Goal: Transaction & Acquisition: Purchase product/service

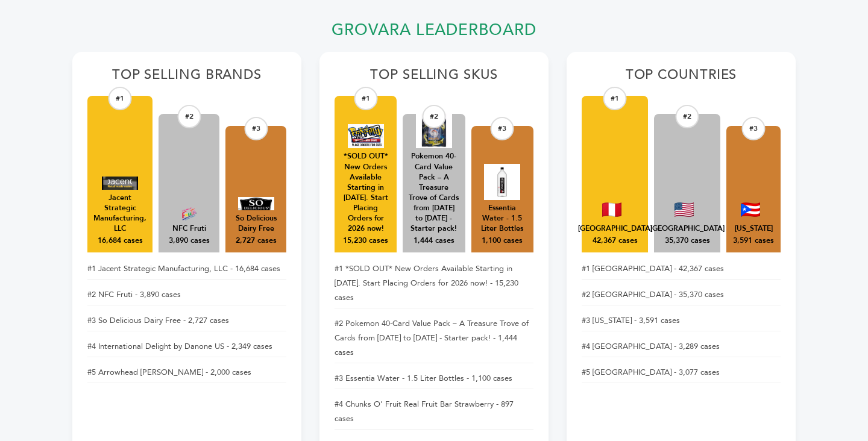
scroll to position [449, 0]
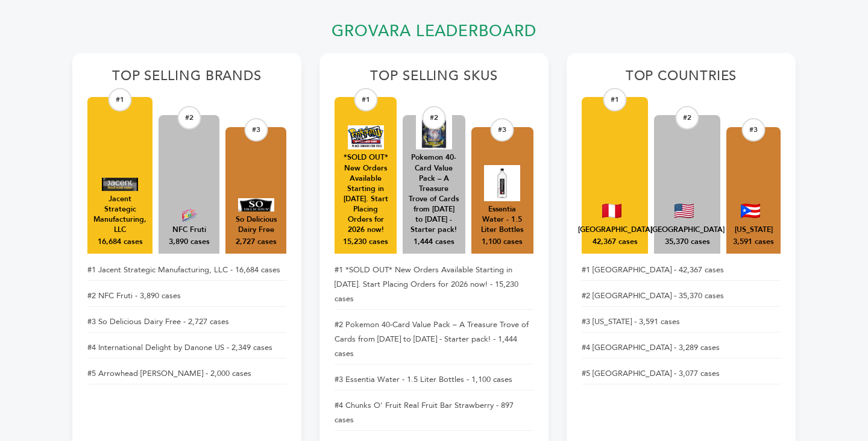
click at [367, 138] on img at bounding box center [366, 137] width 36 height 24
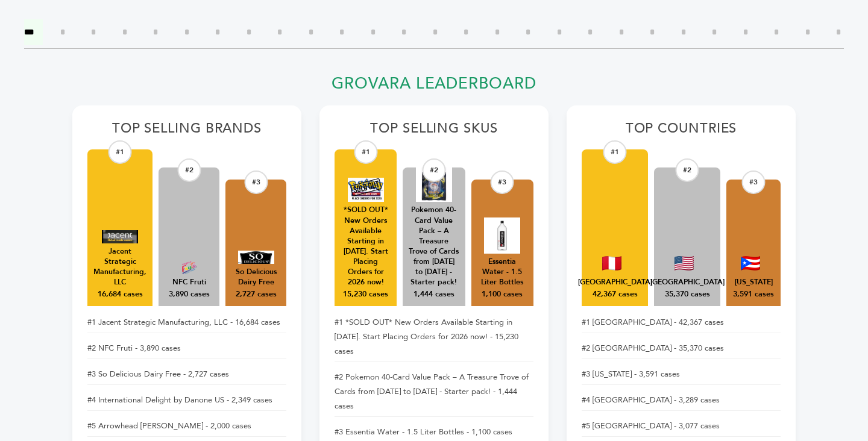
scroll to position [0, 0]
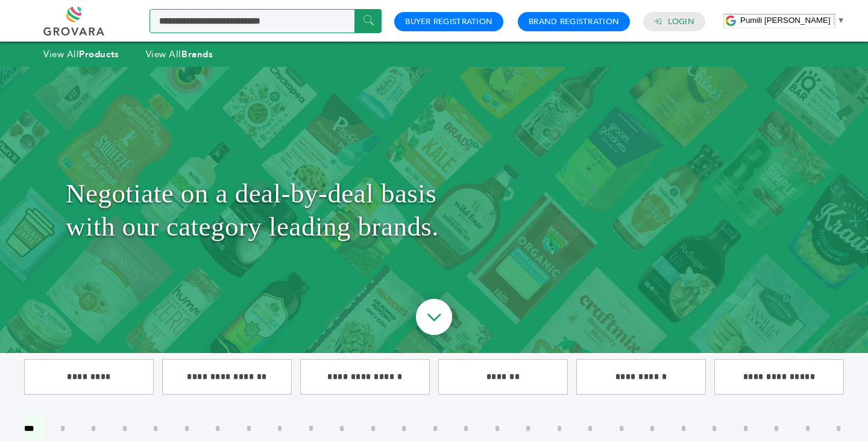
click at [276, 24] on input "Search a product or brand..." at bounding box center [266, 21] width 232 height 24
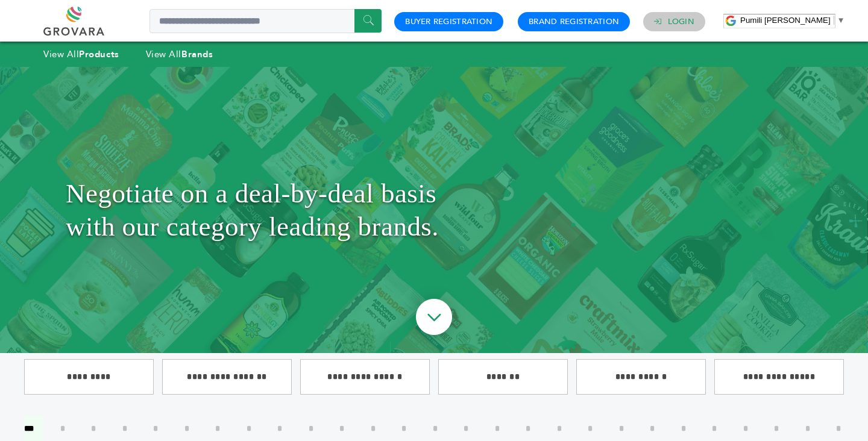
click at [677, 24] on link "Login" at bounding box center [681, 21] width 27 height 11
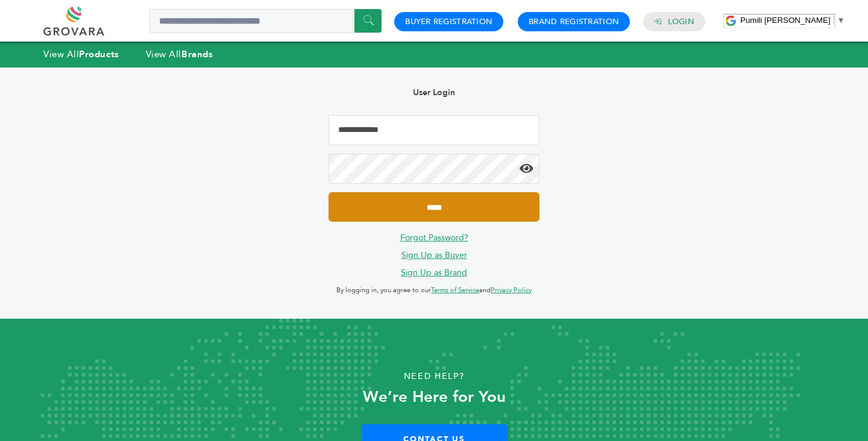
type input "**********"
click at [418, 209] on input "*****" at bounding box center [434, 207] width 211 height 30
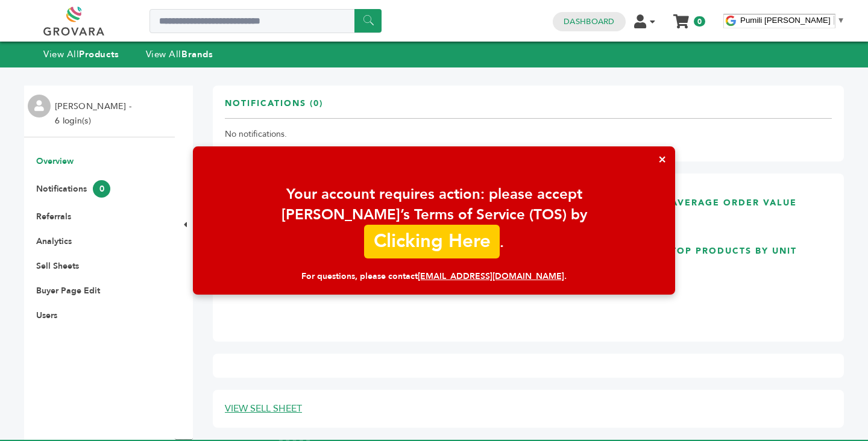
click at [500, 242] on link "Clicking Here" at bounding box center [432, 238] width 136 height 34
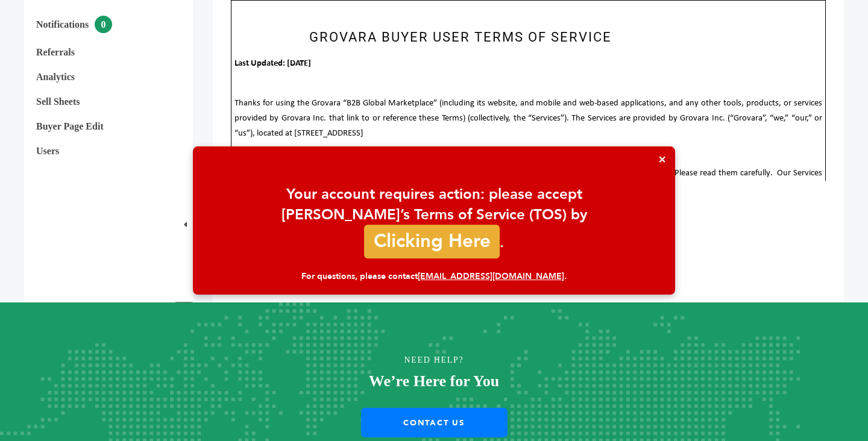
click at [662, 168] on button "×" at bounding box center [662, 160] width 26 height 26
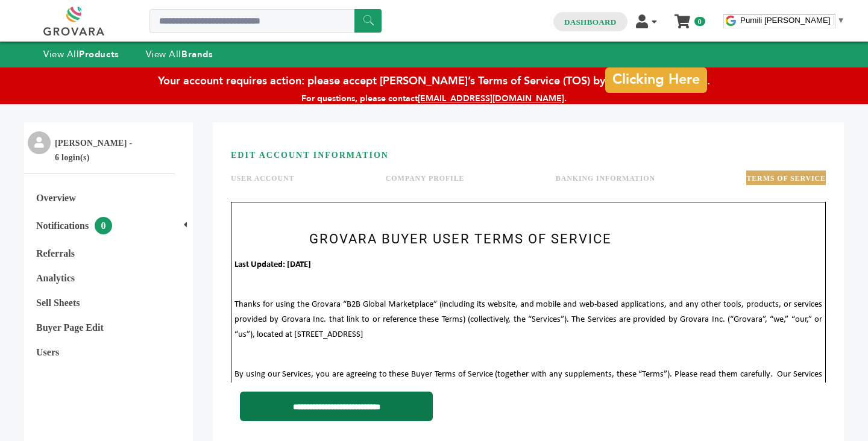
click at [273, 395] on input "**********" at bounding box center [336, 407] width 193 height 30
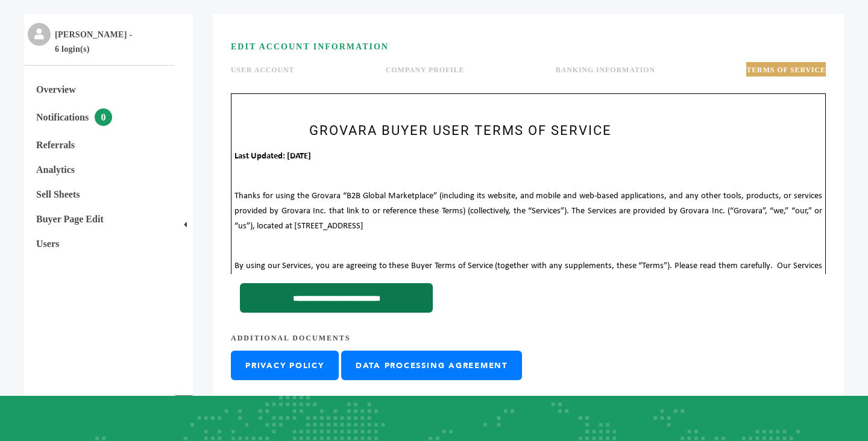
scroll to position [247, 0]
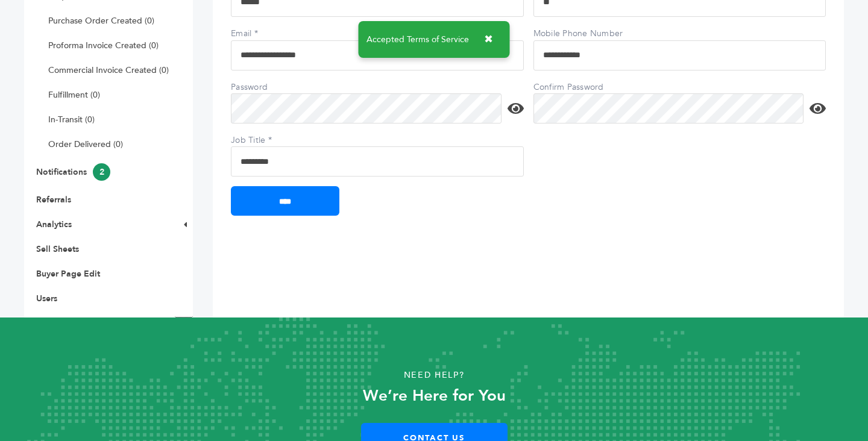
scroll to position [290, 0]
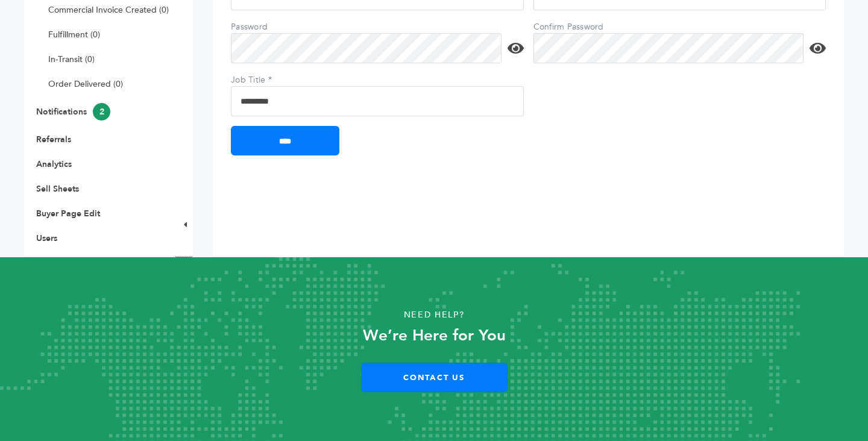
click at [308, 156] on div "**********" at bounding box center [528, 27] width 631 height 462
click at [309, 147] on input "****" at bounding box center [285, 141] width 109 height 30
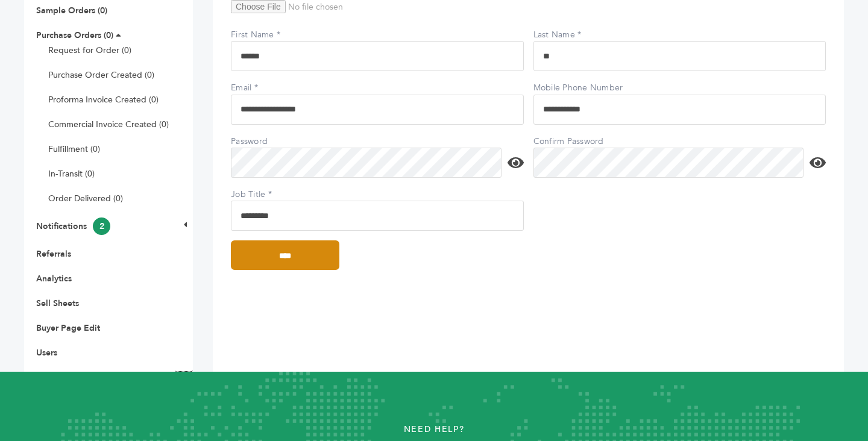
scroll to position [0, 0]
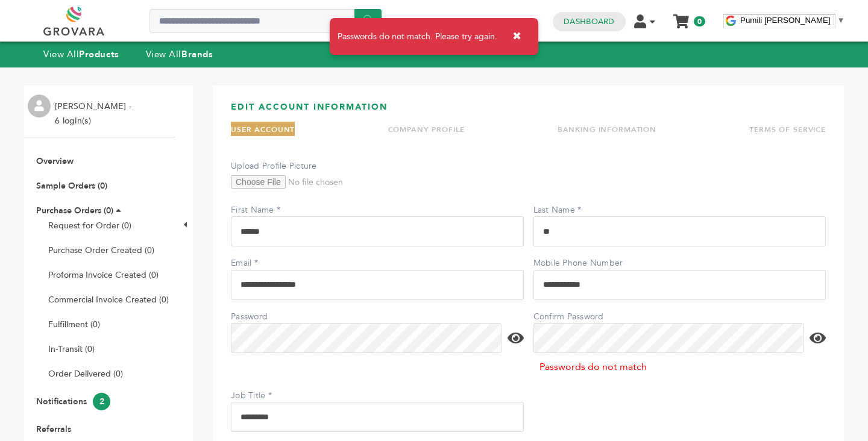
click at [516, 339] on icon at bounding box center [516, 338] width 16 height 14
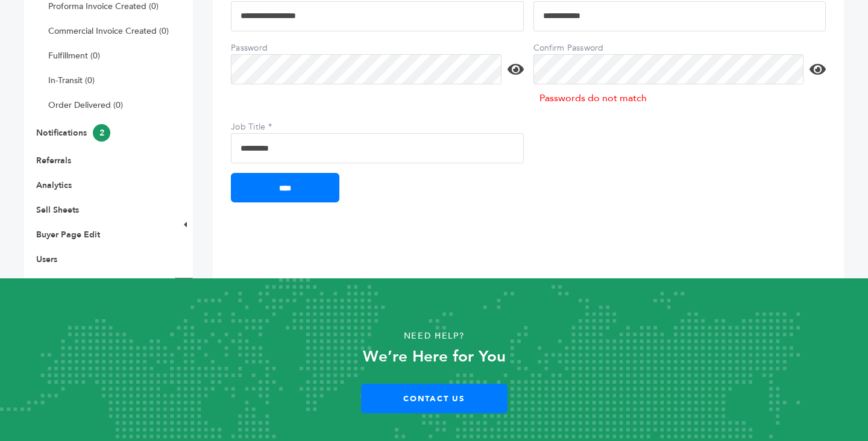
scroll to position [290, 0]
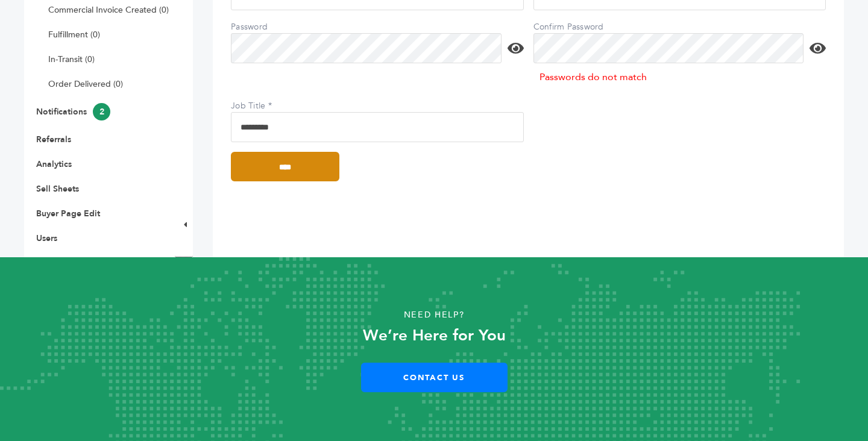
click at [312, 175] on input "****" at bounding box center [285, 167] width 109 height 30
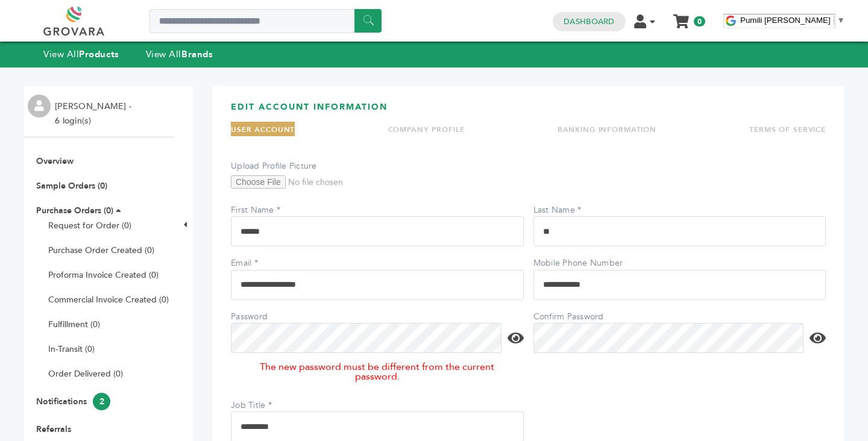
click at [173, 62] on div "View All Products View All Brands" at bounding box center [434, 54] width 868 height 25
click at [175, 55] on link "View All Brands" at bounding box center [180, 54] width 68 height 12
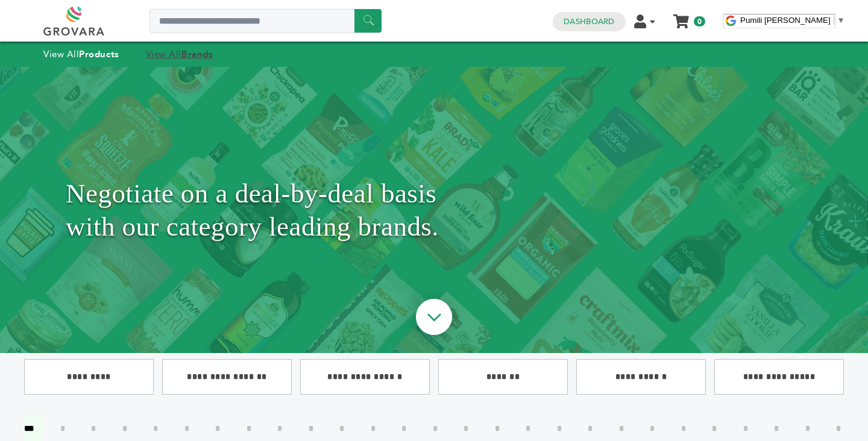
click at [185, 55] on link "View All Brands" at bounding box center [180, 54] width 68 height 12
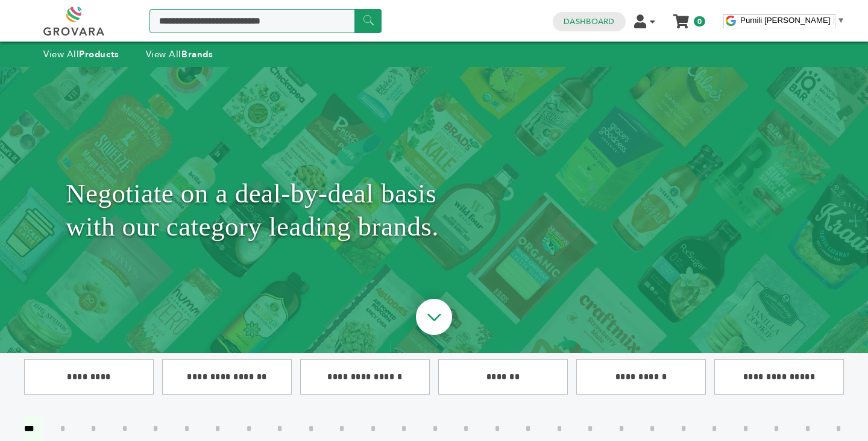
click at [219, 25] on input "Search a product or brand..." at bounding box center [266, 21] width 232 height 24
type input "*******"
click at [355, 9] on input "******" at bounding box center [368, 21] width 27 height 24
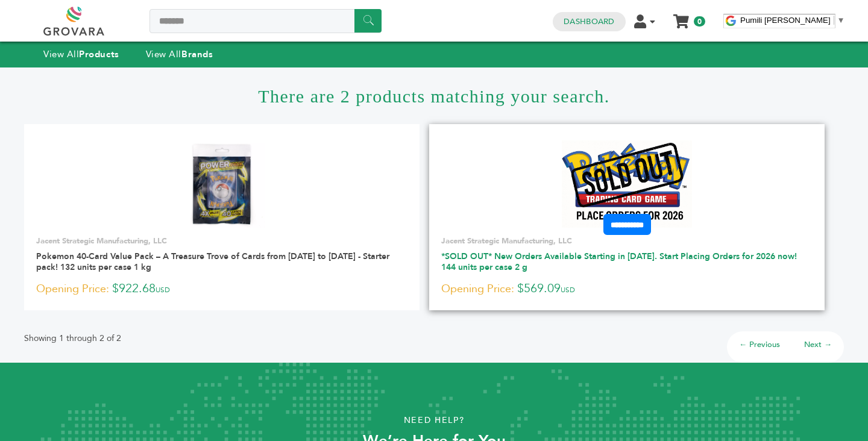
click at [519, 262] on link "*SOLD OUT* New Orders Available Starting in [DATE]. Start Placing Orders for 20…" at bounding box center [619, 262] width 356 height 22
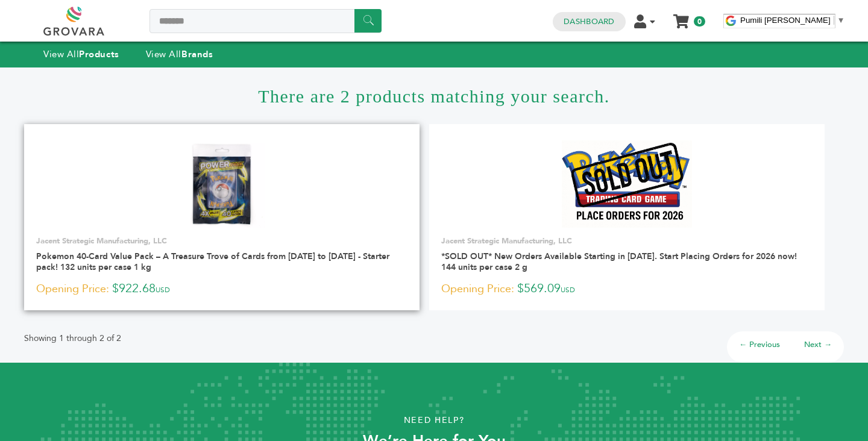
click at [213, 210] on img at bounding box center [221, 184] width 87 height 87
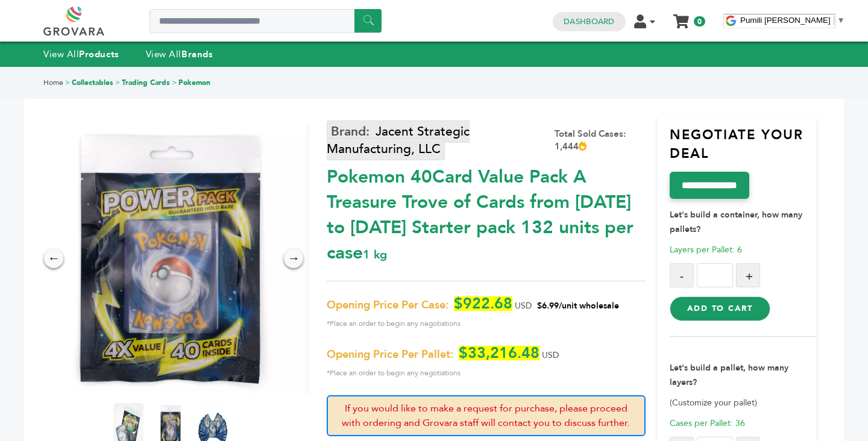
click at [433, 128] on link "Jacent Strategic Manufacturing, LLC" at bounding box center [398, 141] width 143 height 40
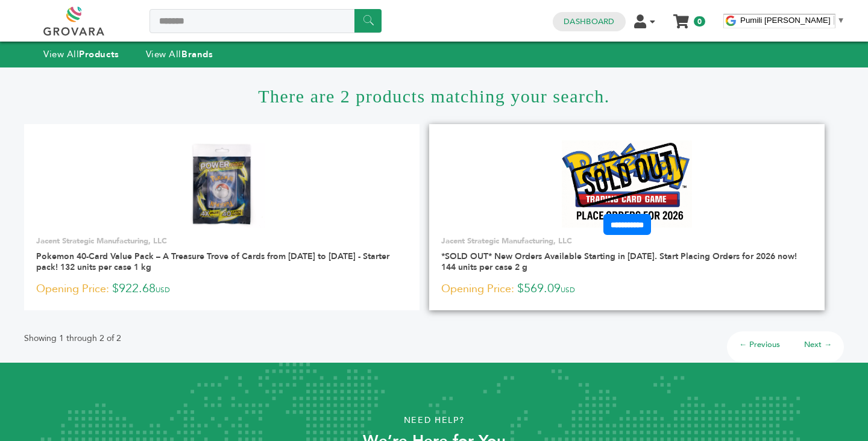
click at [590, 188] on img at bounding box center [627, 184] width 131 height 87
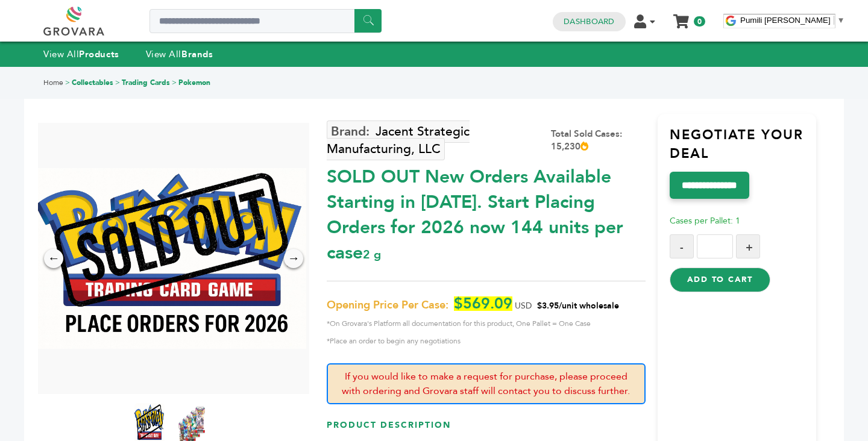
scroll to position [47, 0]
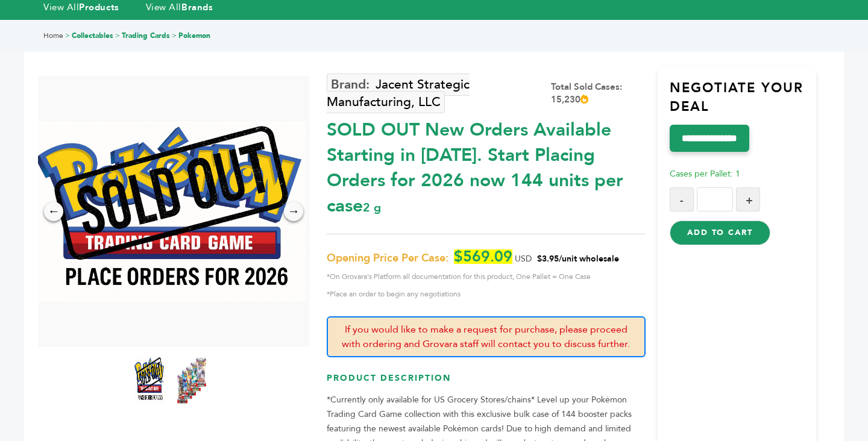
click at [204, 390] on img at bounding box center [191, 380] width 33 height 53
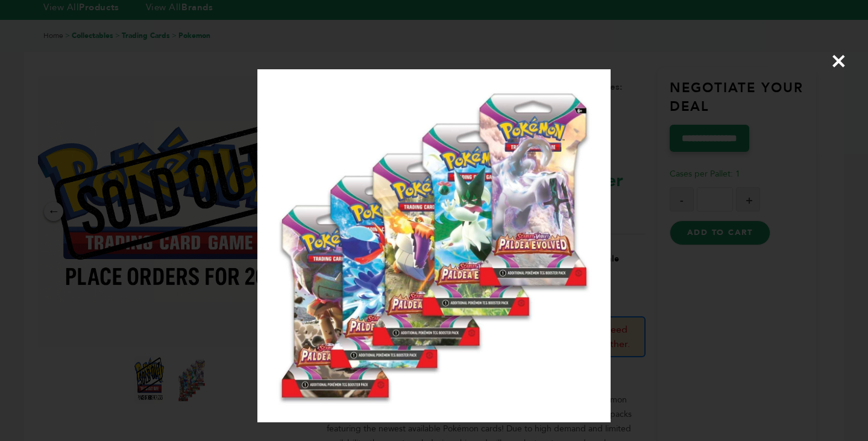
click at [841, 65] on span "×" at bounding box center [839, 61] width 16 height 34
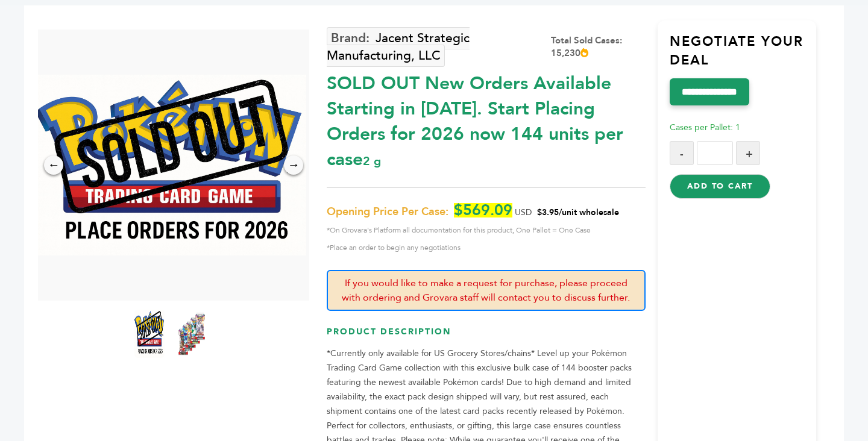
scroll to position [0, 0]
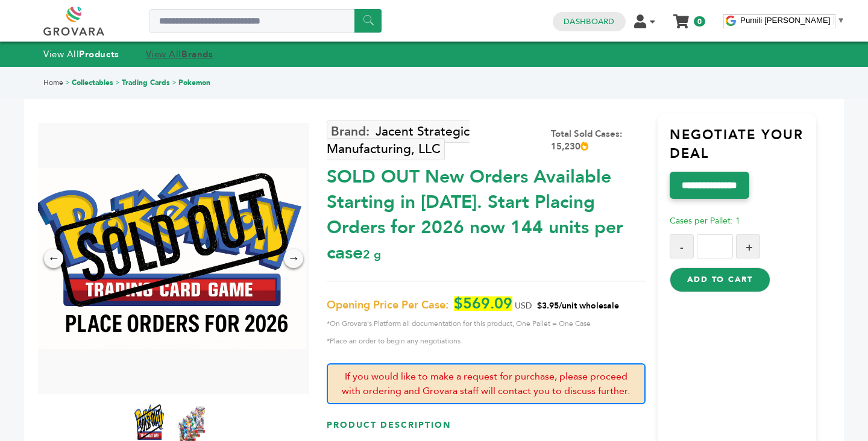
click at [184, 51] on link "View All Brands" at bounding box center [180, 54] width 68 height 12
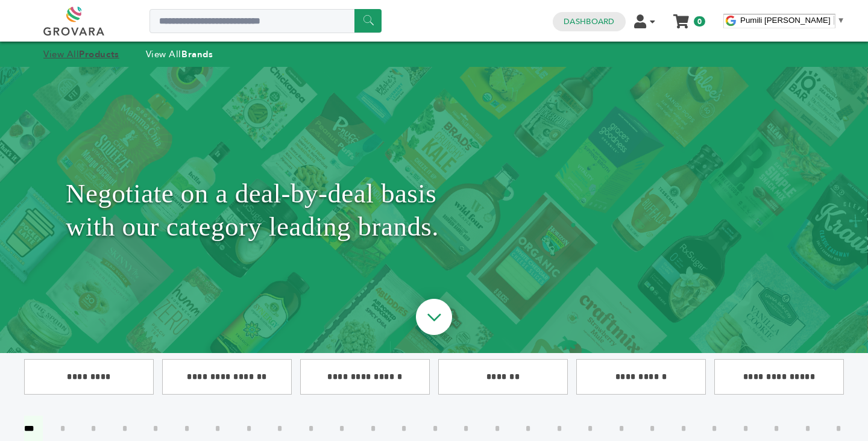
click at [85, 59] on strong "Products" at bounding box center [99, 54] width 40 height 12
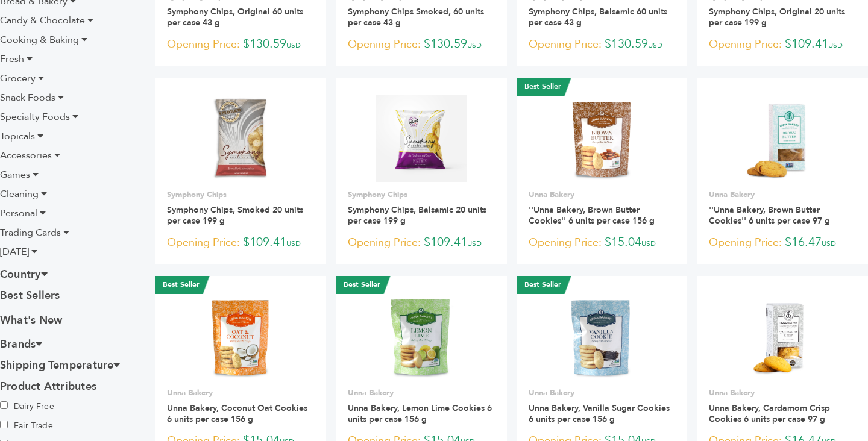
scroll to position [271, 0]
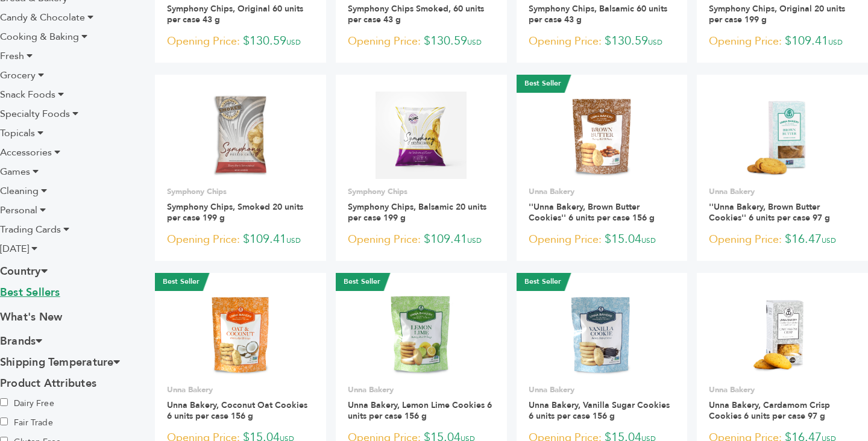
click at [28, 293] on link "Best Sellers" at bounding box center [68, 294] width 136 height 18
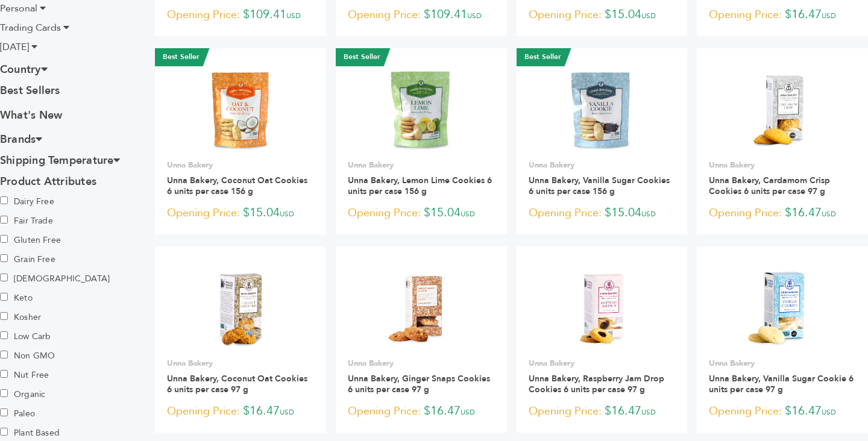
scroll to position [493, 0]
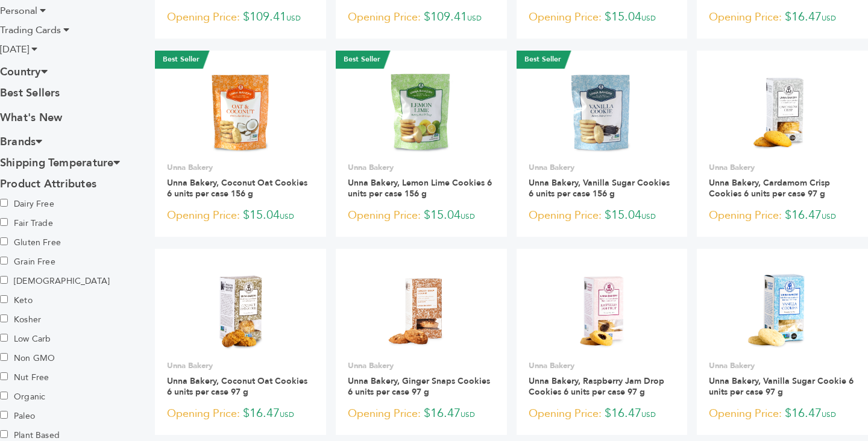
click at [30, 141] on h3 "Brands" at bounding box center [68, 141] width 136 height 21
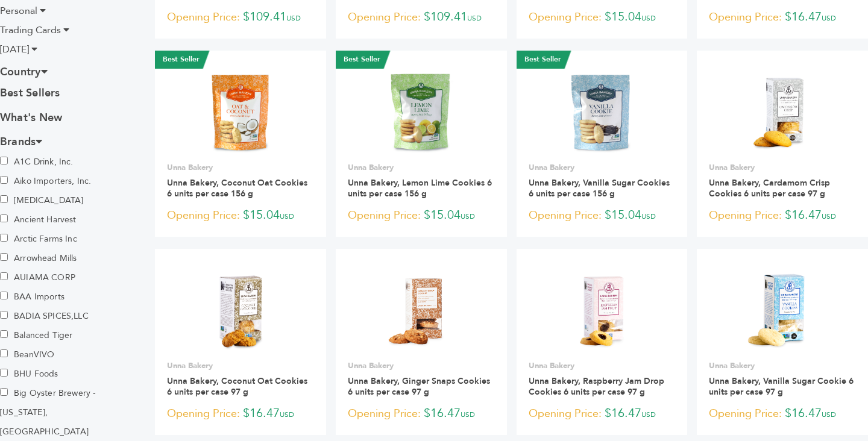
click at [30, 141] on h3 "Brands" at bounding box center [68, 141] width 136 height 21
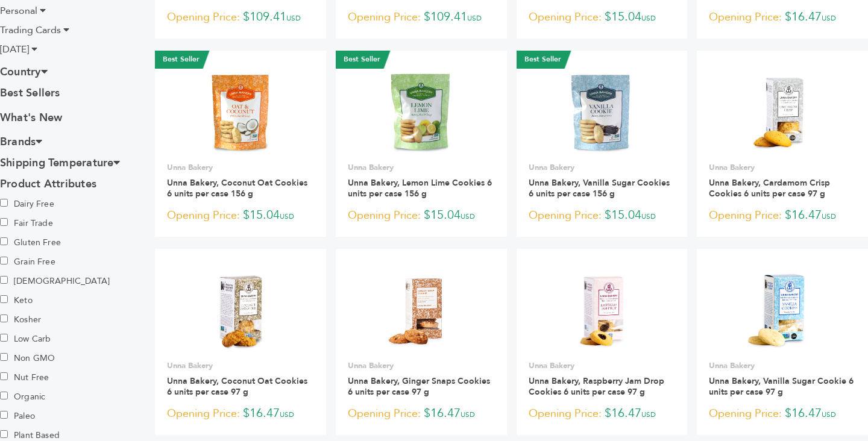
click at [45, 74] on icon at bounding box center [44, 71] width 7 height 11
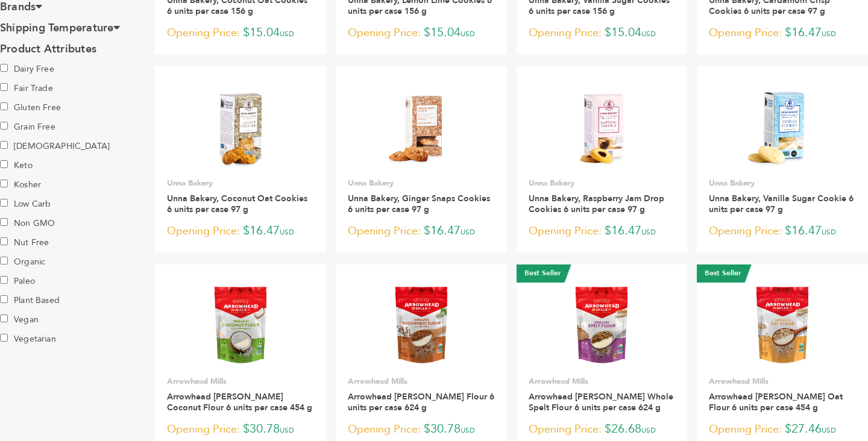
scroll to position [969, 0]
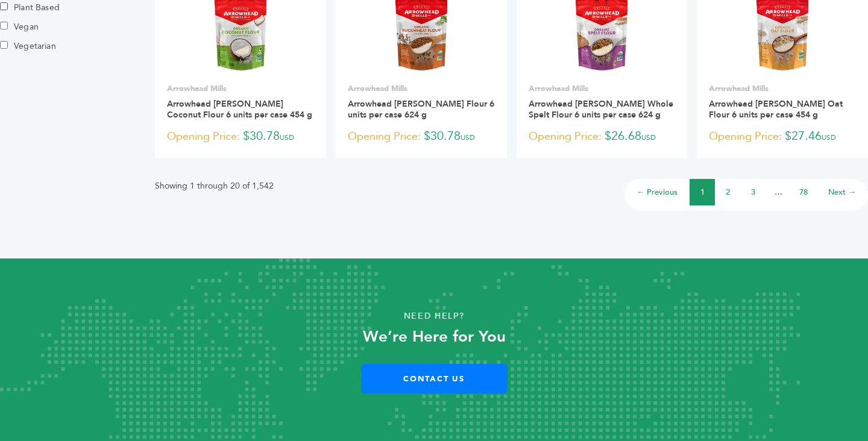
click at [731, 191] on li "2" at bounding box center [727, 192] width 25 height 27
click at [728, 192] on link "2" at bounding box center [728, 192] width 4 height 11
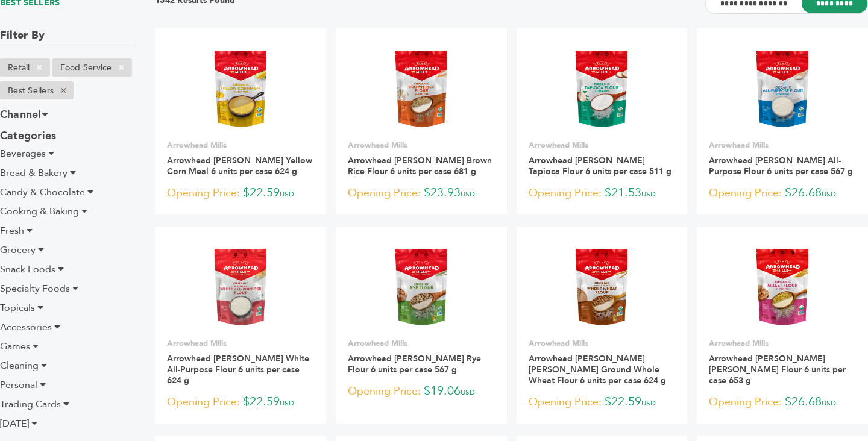
scroll to position [143, 0]
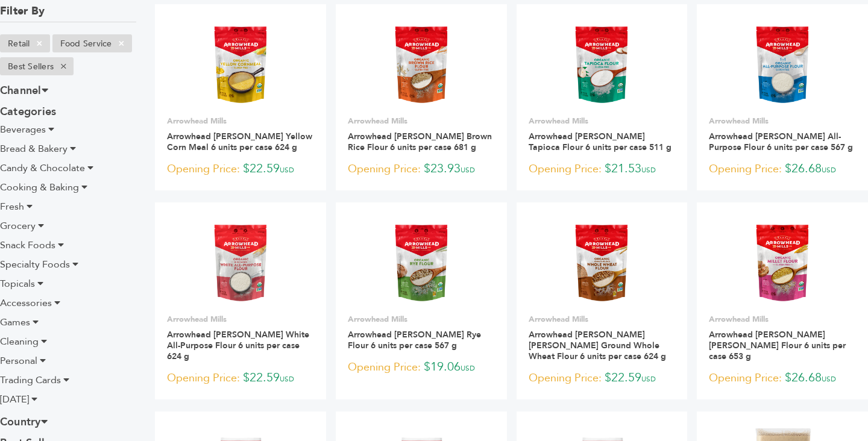
click at [25, 326] on span "Games" at bounding box center [15, 322] width 30 height 13
click at [30, 324] on li "Games" at bounding box center [68, 322] width 136 height 14
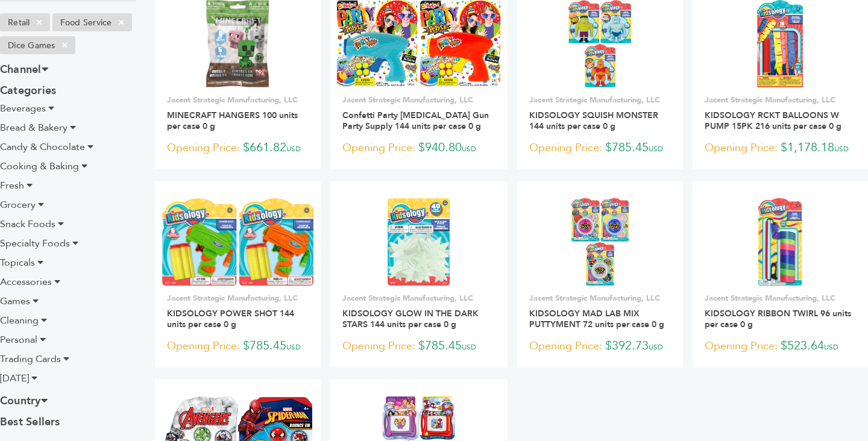
scroll to position [168, 0]
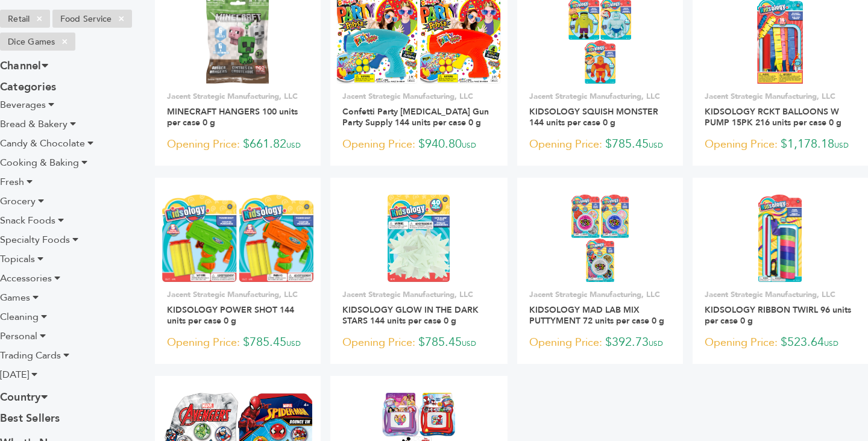
click at [49, 356] on span "Trading Cards" at bounding box center [30, 355] width 61 height 13
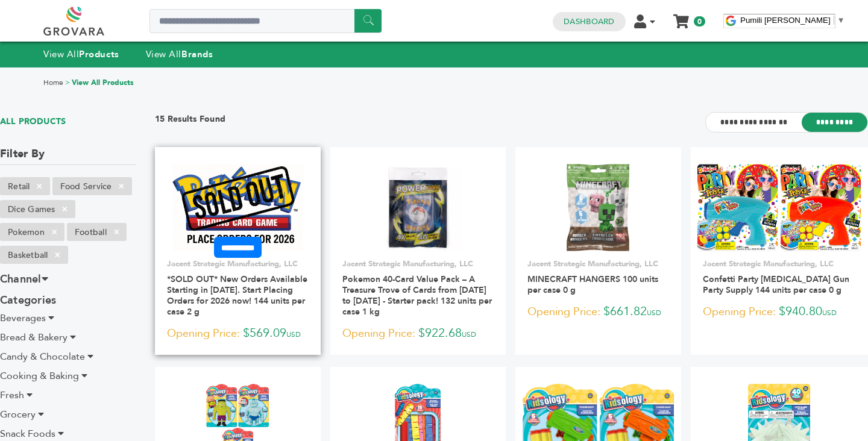
click at [253, 188] on img at bounding box center [237, 207] width 131 height 87
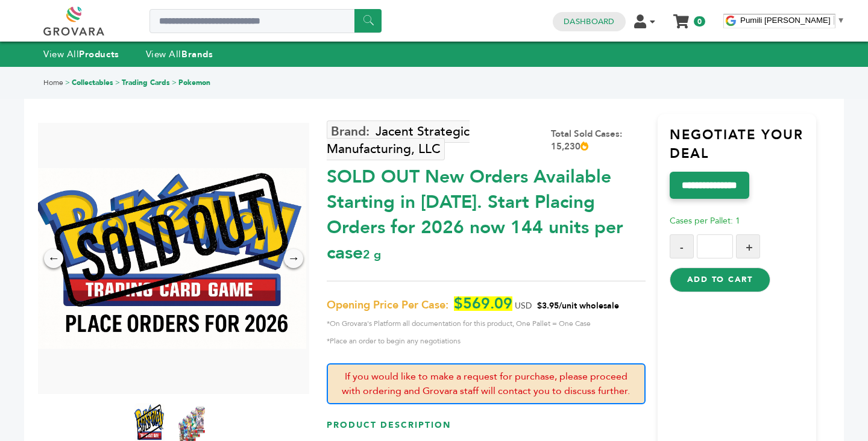
scroll to position [66, 0]
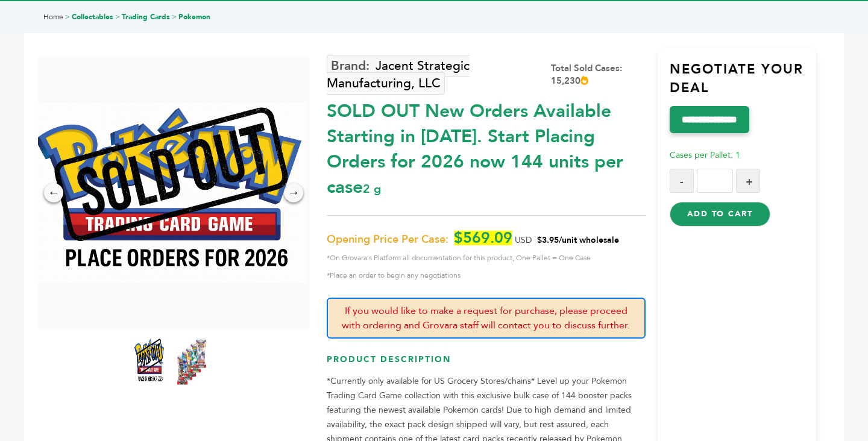
click at [195, 344] on img at bounding box center [191, 361] width 33 height 53
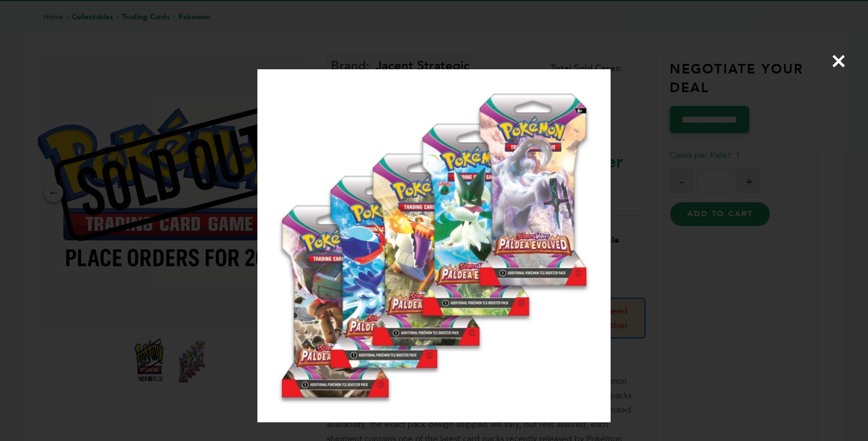
click at [839, 57] on span "×" at bounding box center [839, 61] width 16 height 34
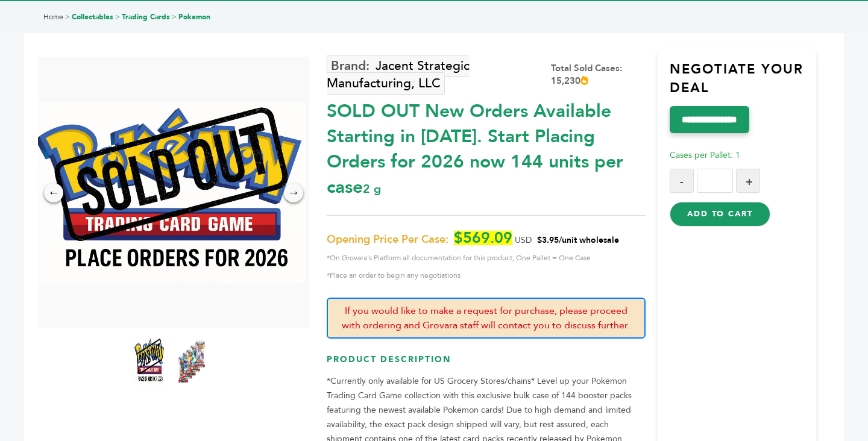
scroll to position [0, 0]
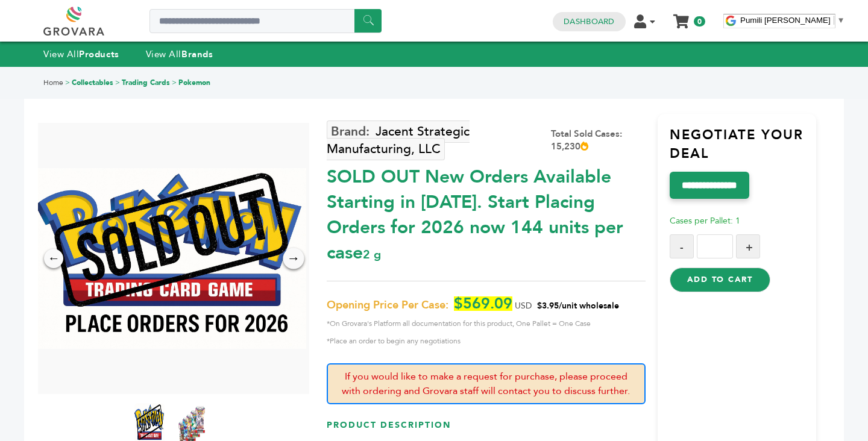
click at [288, 257] on div "→" at bounding box center [293, 258] width 21 height 21
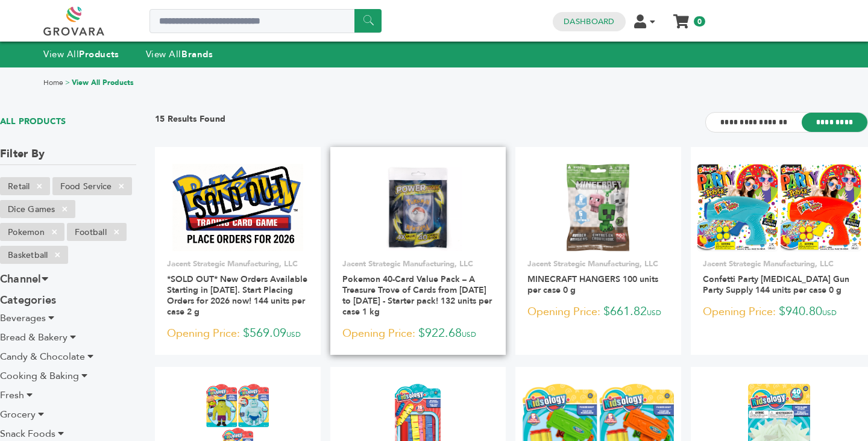
click at [432, 208] on img at bounding box center [417, 207] width 87 height 87
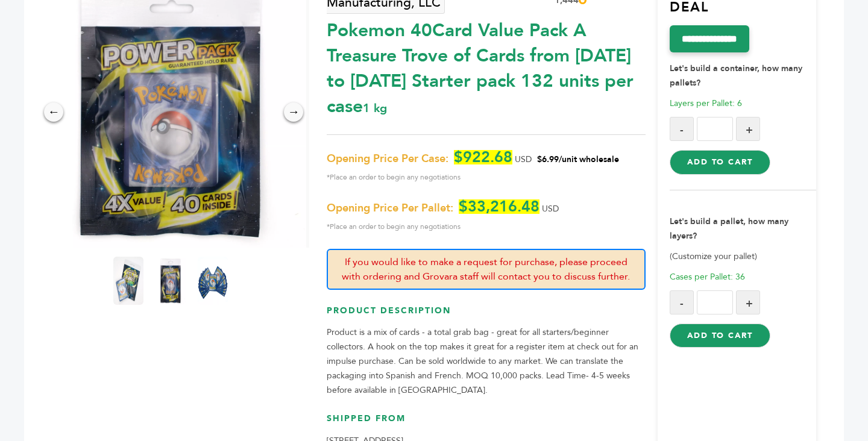
scroll to position [193, 0]
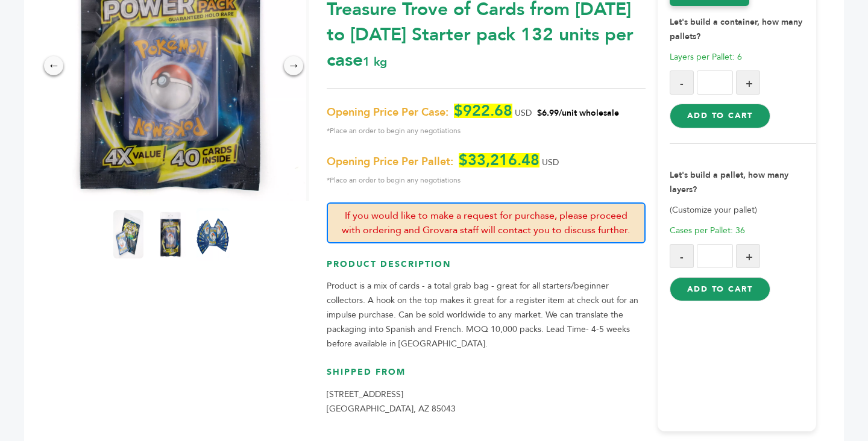
click at [224, 240] on img at bounding box center [213, 234] width 33 height 53
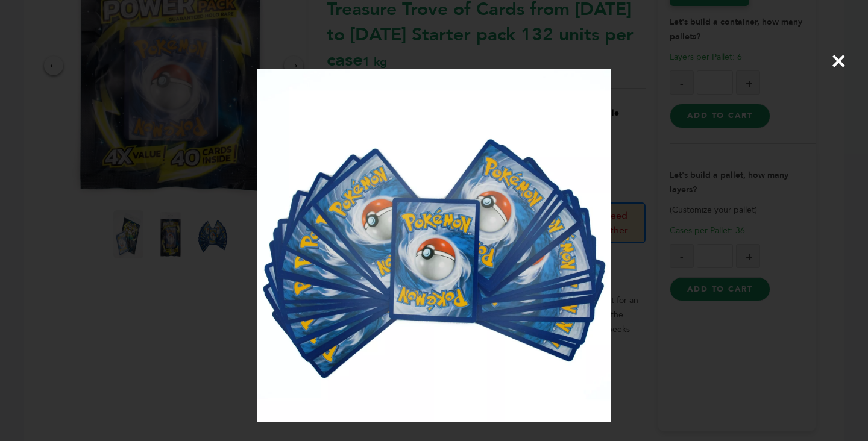
click at [106, 331] on div "×" at bounding box center [434, 220] width 868 height 441
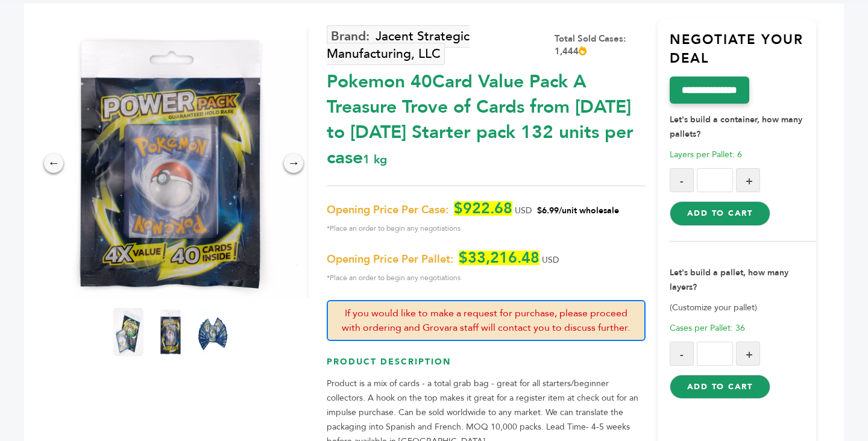
scroll to position [0, 0]
